Goal: Information Seeking & Learning: Learn about a topic

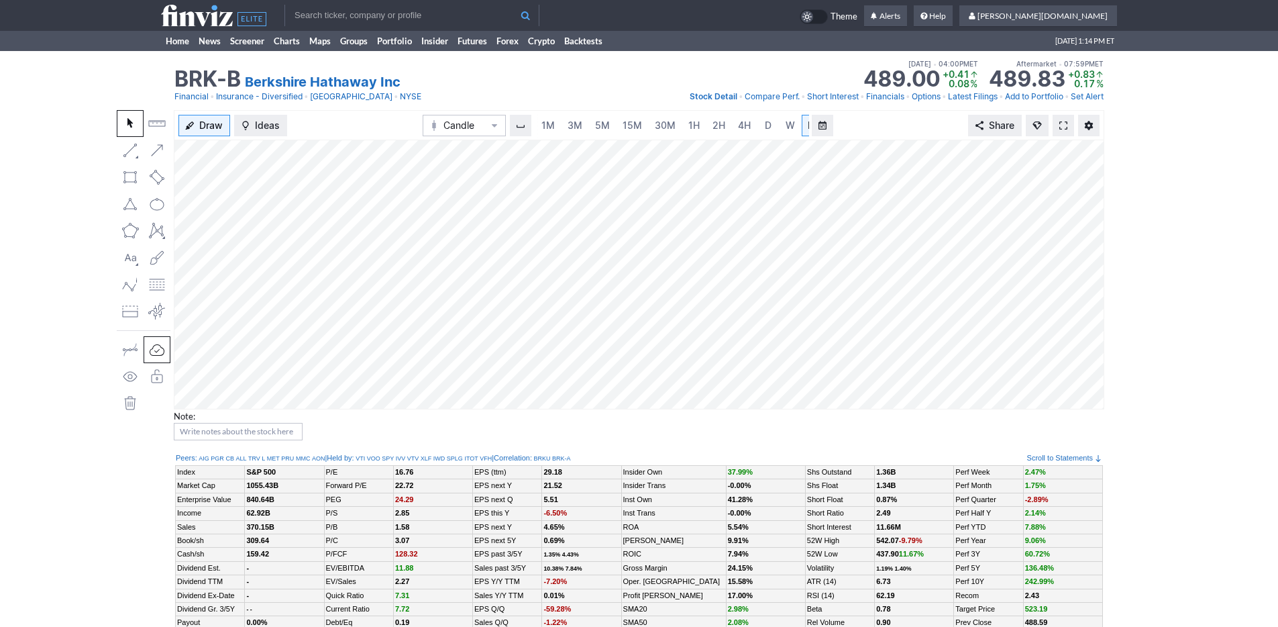
scroll to position [0, 13]
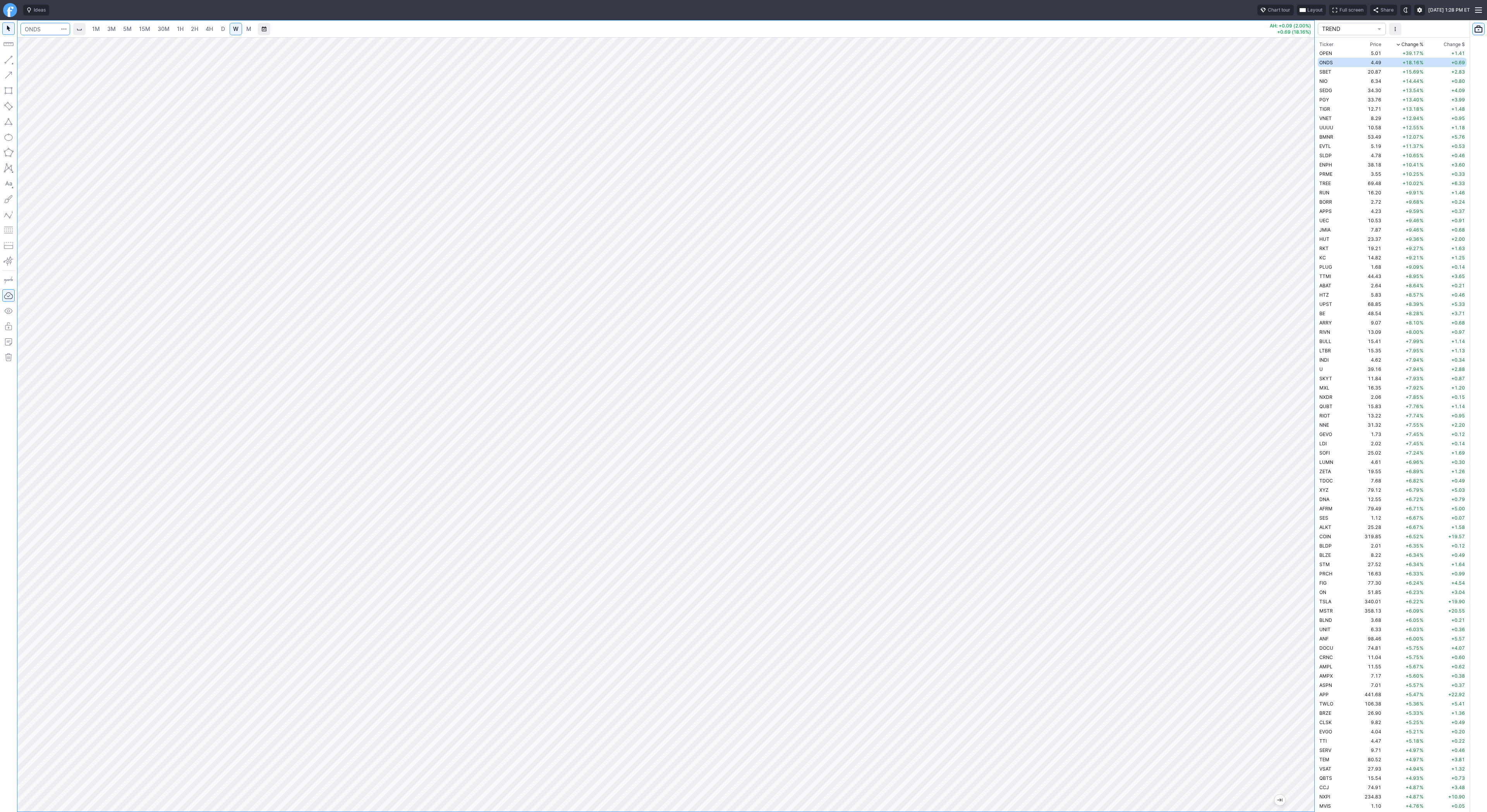
click at [53, 28] on input "Search" at bounding box center [46, 29] width 50 height 12
type input "brk"
click at [100, 57] on span "Berkshire Hathaway Inc" at bounding box center [79, 57] width 52 height 6
click at [1310, 383] on div at bounding box center [666, 424] width 1297 height 774
click at [1279, 463] on div at bounding box center [666, 424] width 1297 height 774
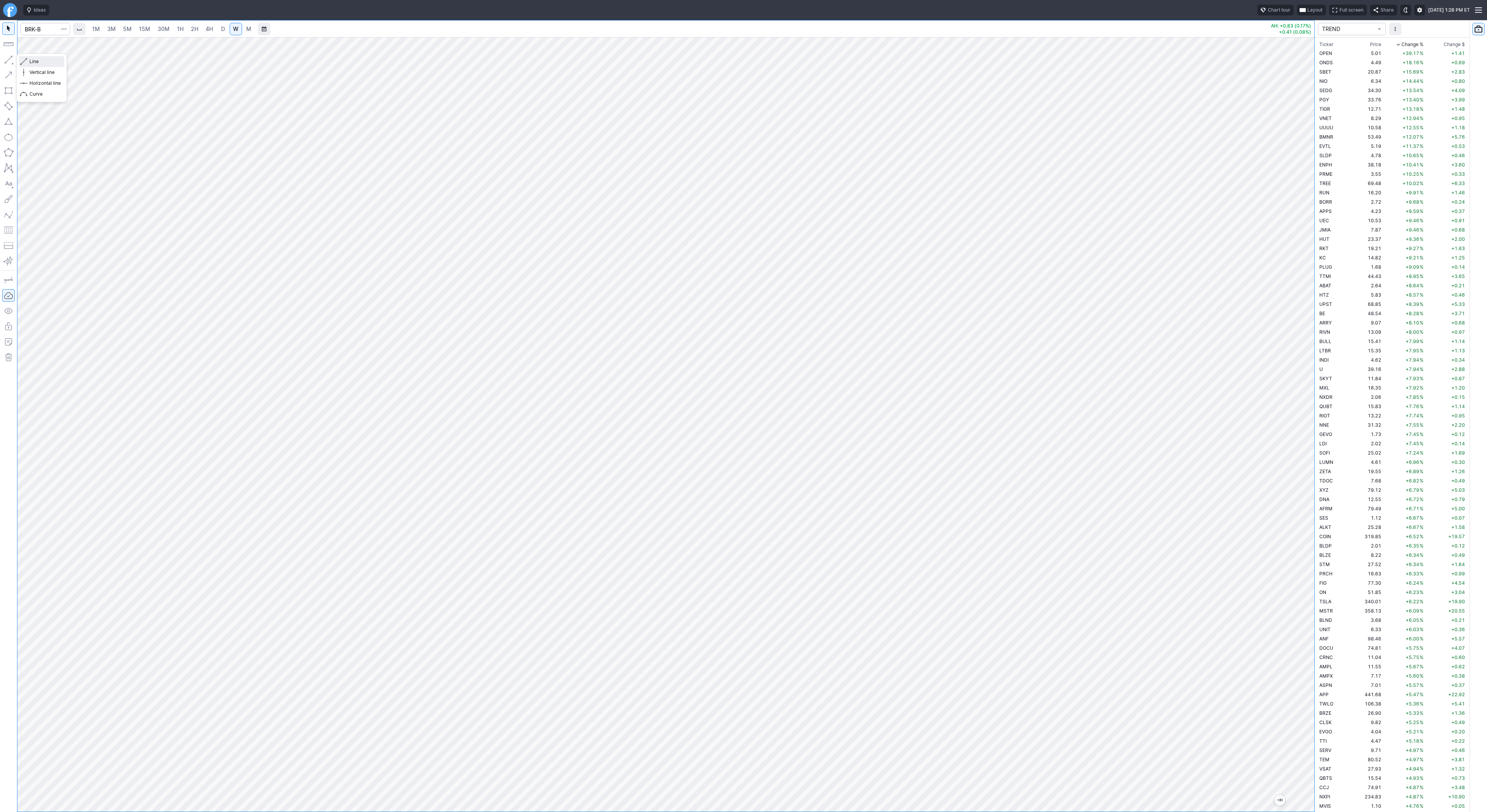
click at [35, 61] on span "Line" at bounding box center [45, 61] width 31 height 8
click at [11, 57] on button "button" at bounding box center [8, 59] width 12 height 12
click at [27, 59] on span "button" at bounding box center [25, 61] width 5 height 11
click at [39, 61] on span "Line" at bounding box center [45, 61] width 31 height 8
drag, startPoint x: 31, startPoint y: 58, endPoint x: 48, endPoint y: 93, distance: 38.9
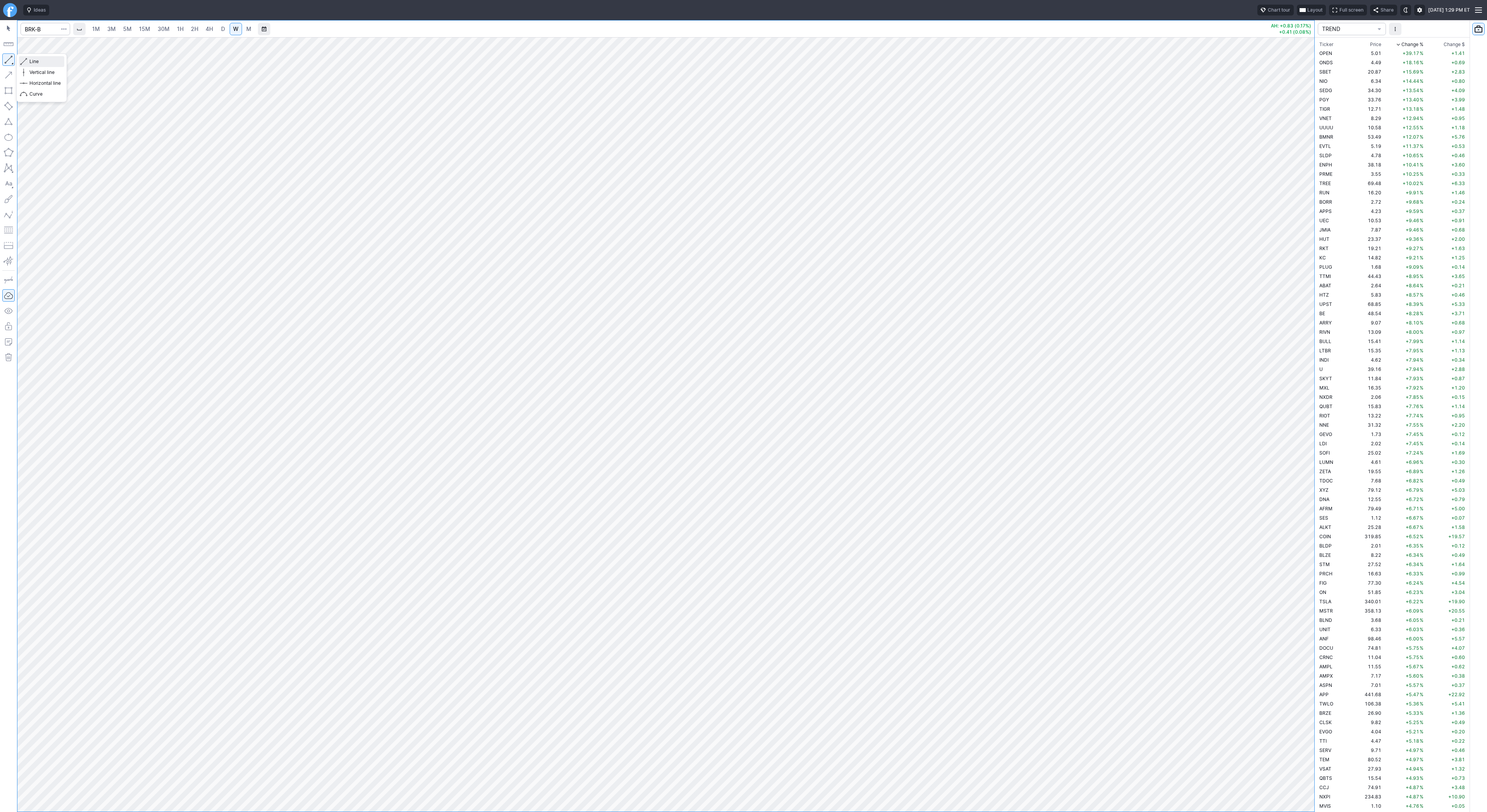
click at [31, 60] on span "Line" at bounding box center [45, 61] width 31 height 8
click at [27, 59] on button "Line" at bounding box center [42, 61] width 45 height 11
